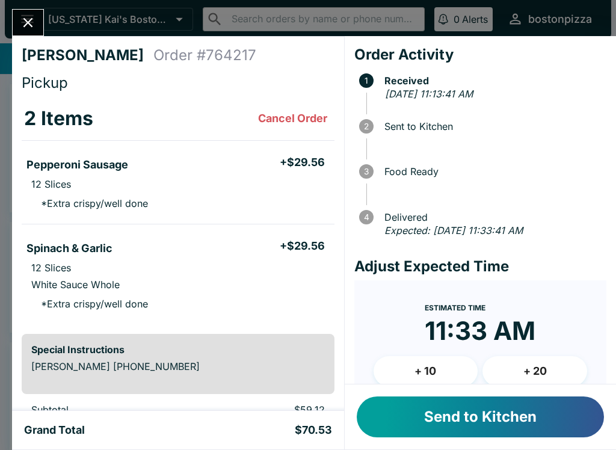
click at [434, 418] on button "Send to Kitchen" at bounding box center [480, 417] width 247 height 41
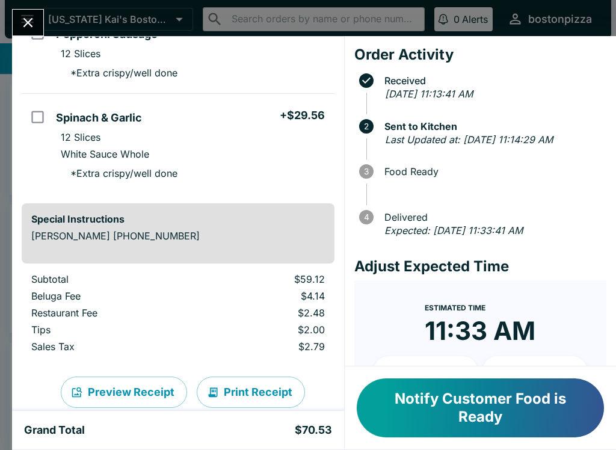
click at [27, 7] on div "[PERSON_NAME] Order # 764217 Pickup 2 Items Pepperoni Sausage + $29.56 12 Slice…" at bounding box center [308, 225] width 616 height 450
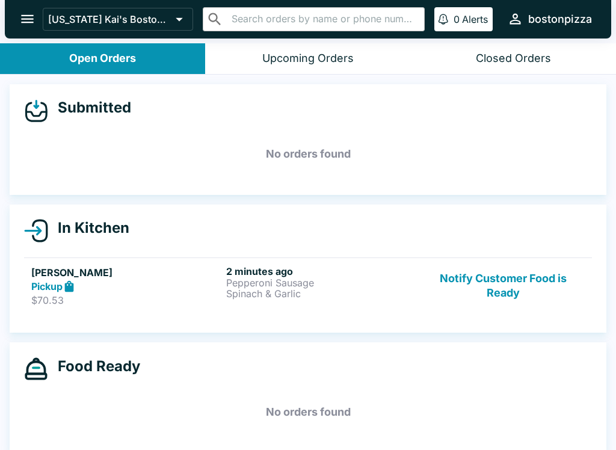
click at [235, 285] on p "Pepperoni Sausage" at bounding box center [321, 282] width 190 height 11
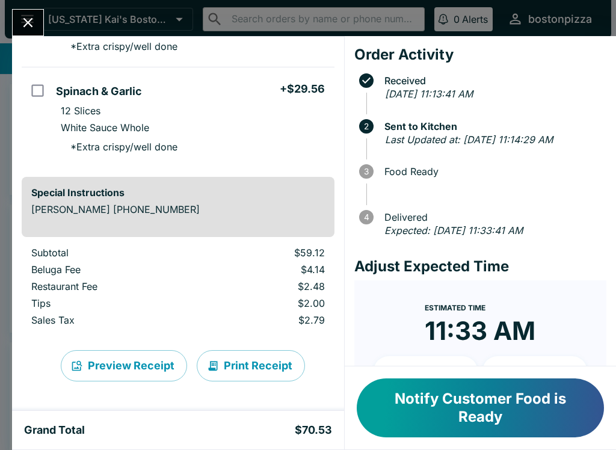
scroll to position [157, 0]
click at [27, 17] on icon "Close" at bounding box center [28, 22] width 16 height 16
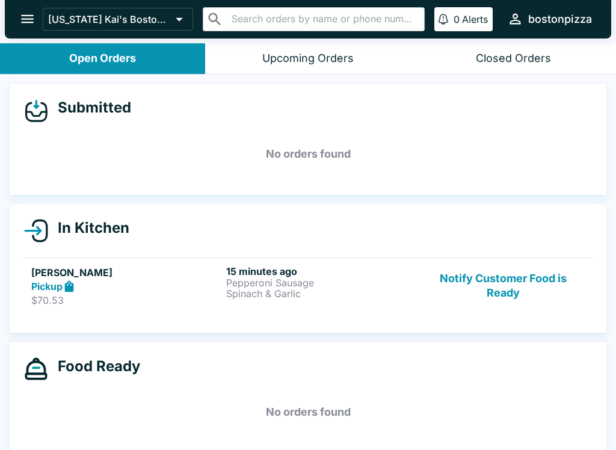
click at [217, 285] on div "Pickup" at bounding box center [126, 287] width 190 height 14
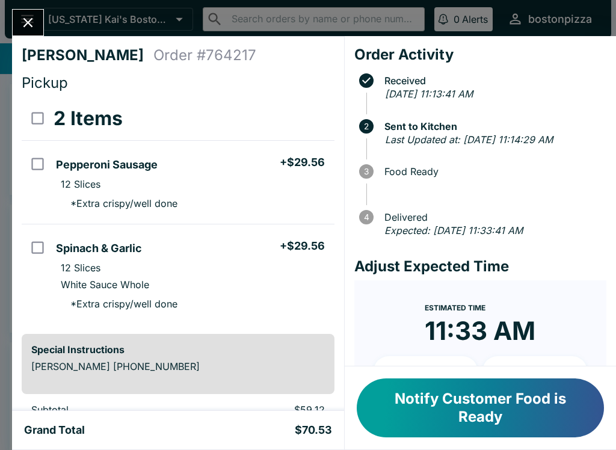
click at [445, 405] on button "Notify Customer Food is Ready" at bounding box center [480, 408] width 247 height 59
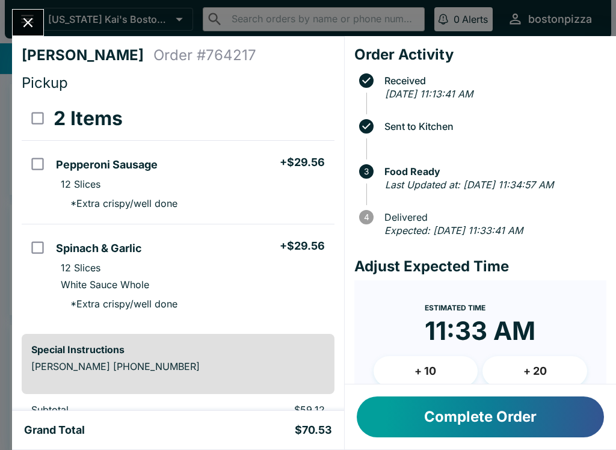
click at [499, 424] on button "Complete Order" at bounding box center [480, 417] width 247 height 41
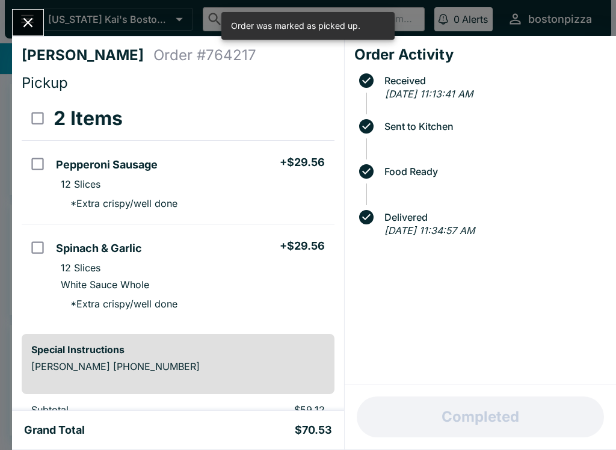
click at [33, 20] on icon "Close" at bounding box center [28, 22] width 16 height 16
